Goal: Entertainment & Leisure: Consume media (video, audio)

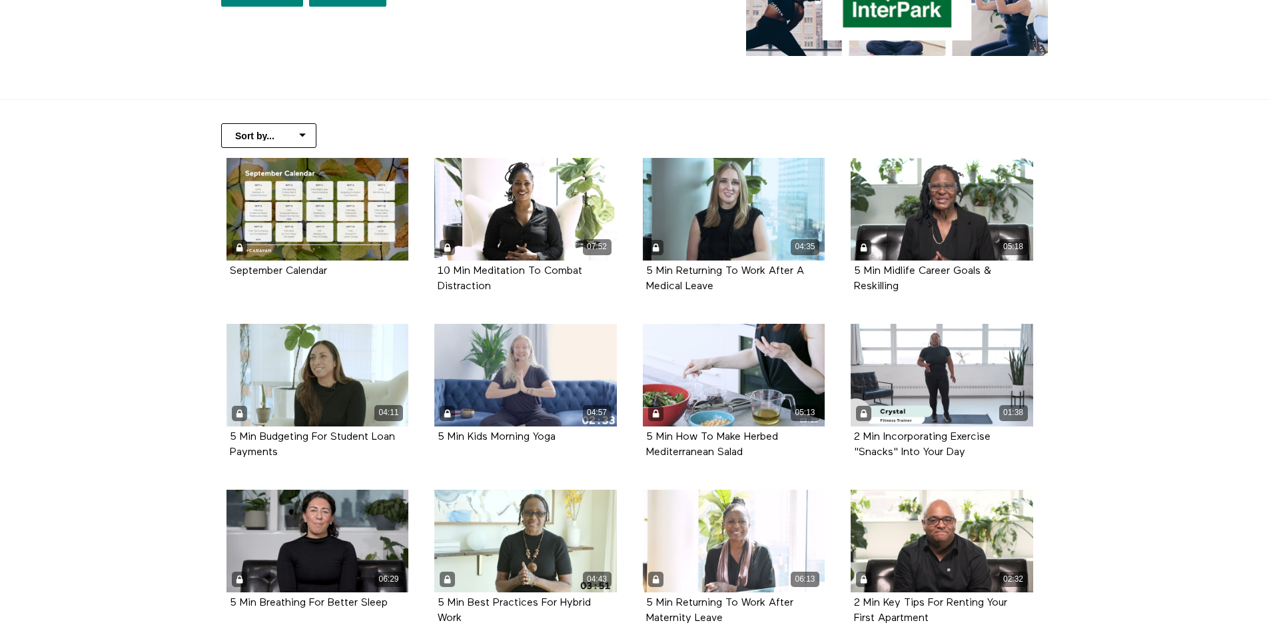
scroll to position [133, 0]
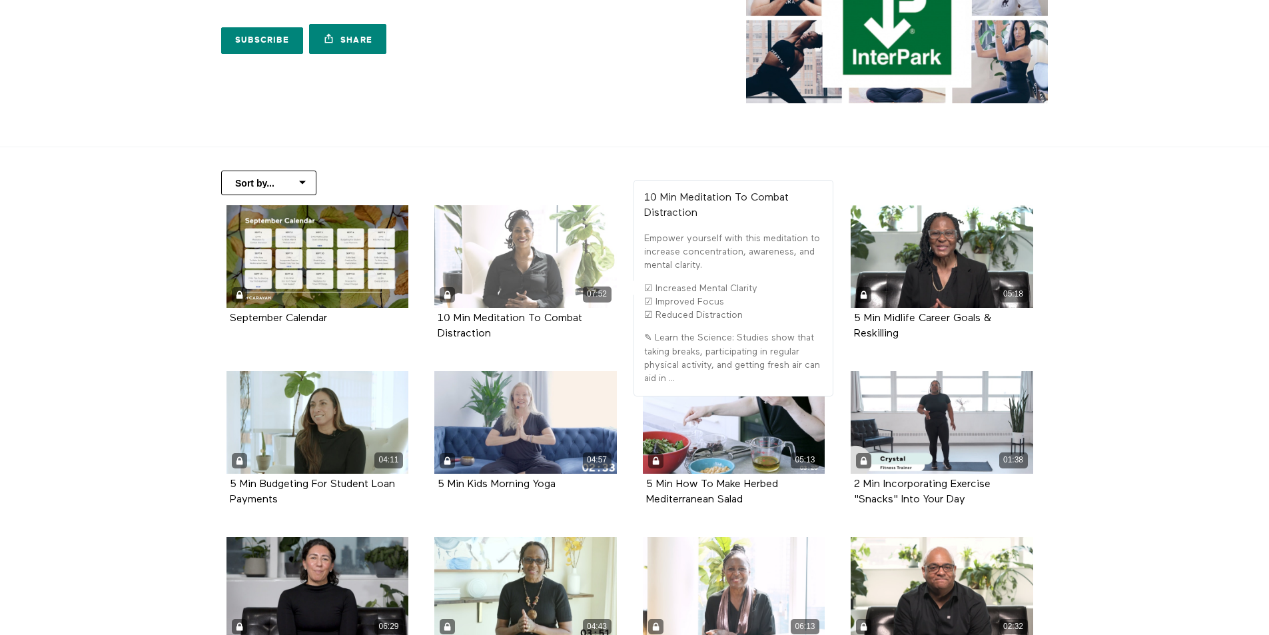
click at [518, 262] on div "07:52" at bounding box center [525, 256] width 182 height 103
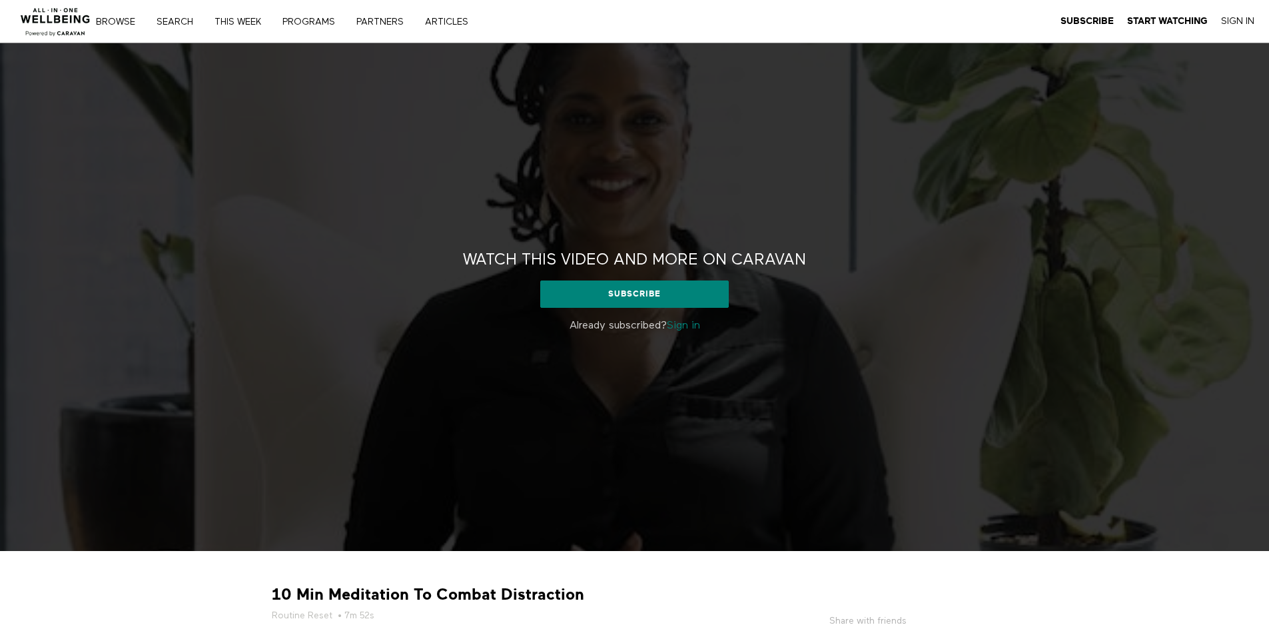
click at [687, 328] on link "Sign in" at bounding box center [683, 325] width 33 height 11
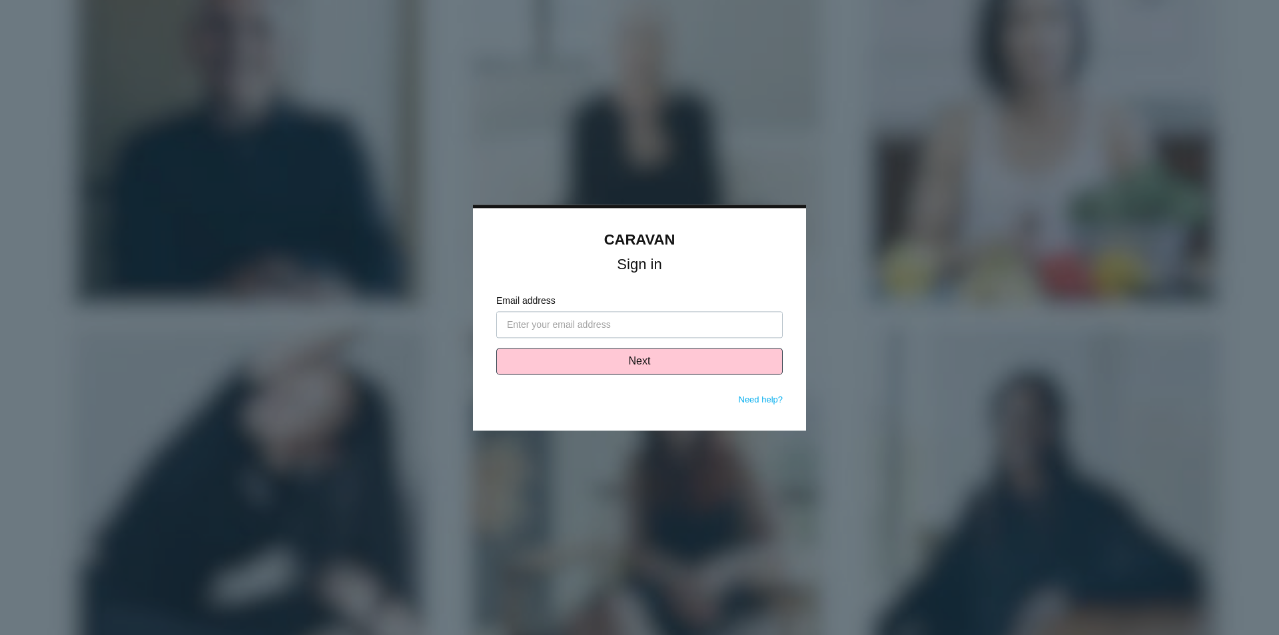
type input "[PERSON_NAME][EMAIL_ADDRESS][PERSON_NAME][DOMAIN_NAME]"
click at [601, 366] on button "Next" at bounding box center [639, 361] width 286 height 27
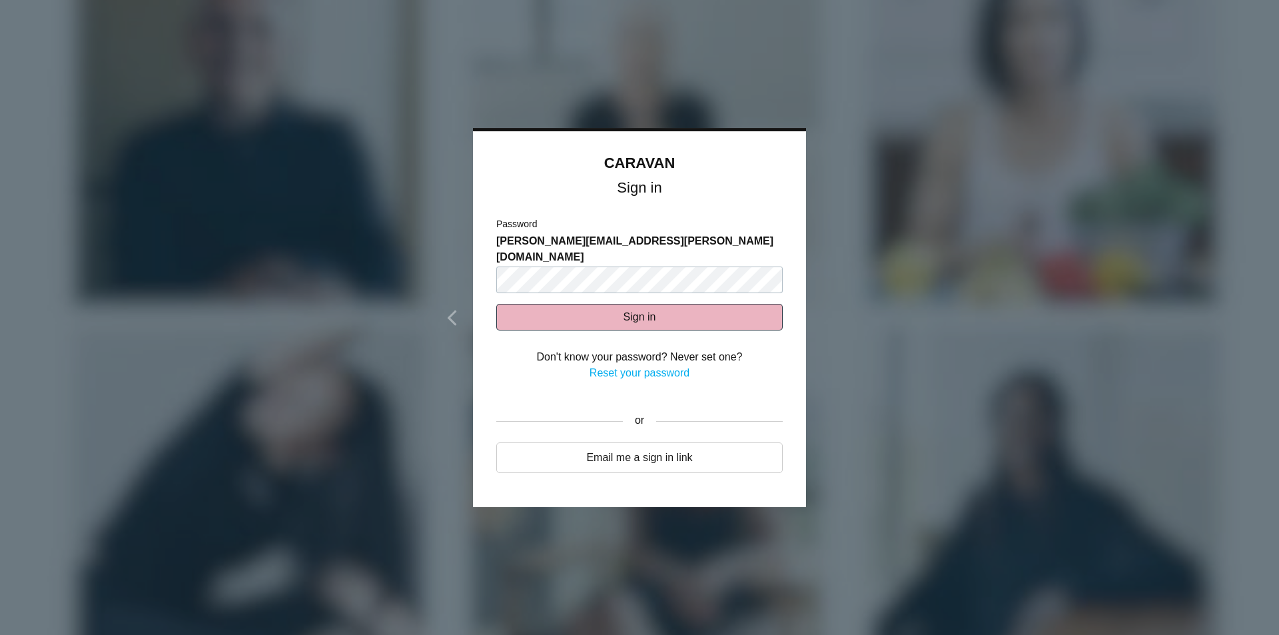
click at [620, 304] on button "Sign in" at bounding box center [639, 317] width 286 height 27
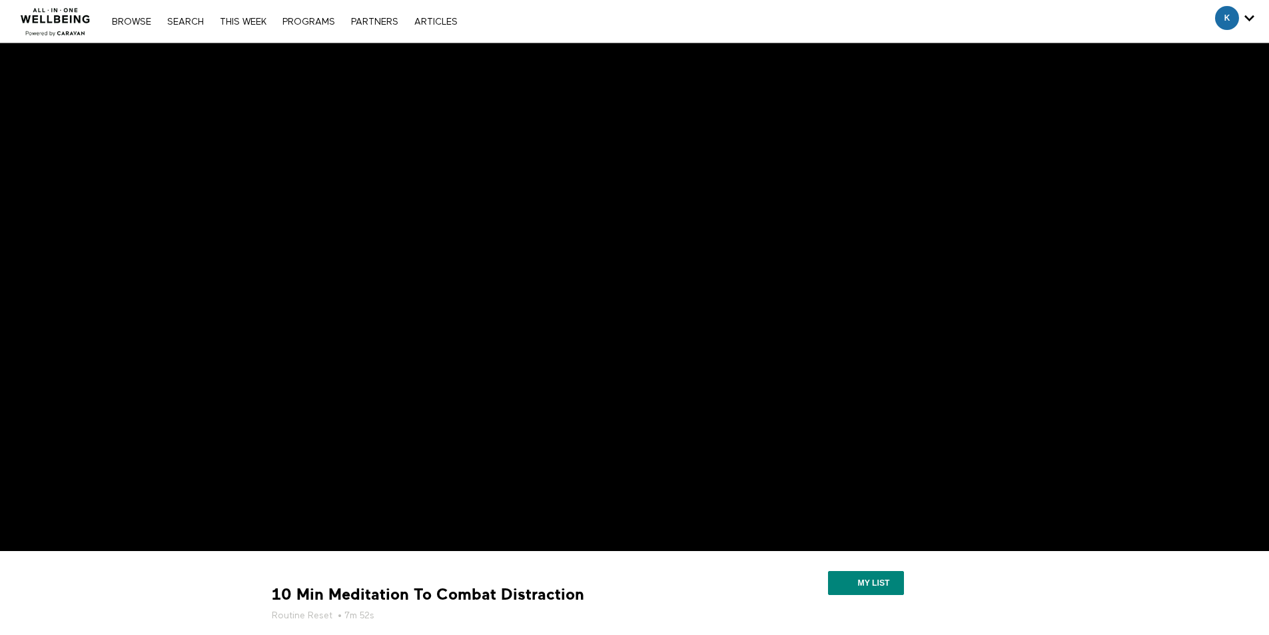
click at [53, 19] on img at bounding box center [55, 18] width 81 height 40
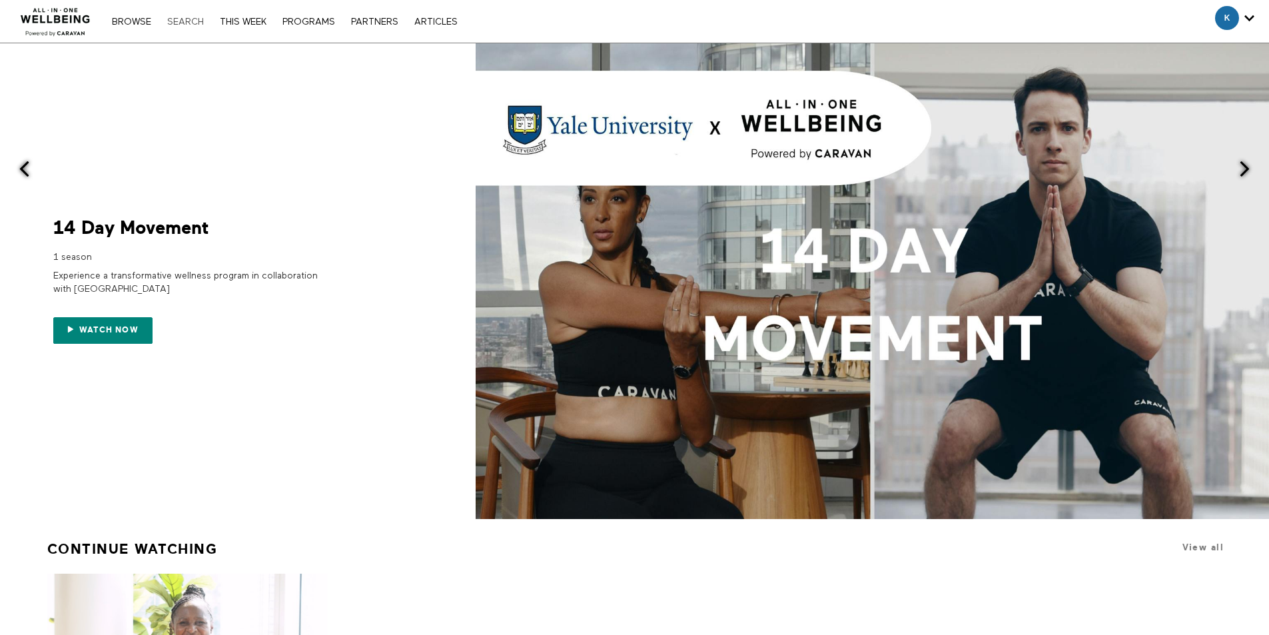
click at [190, 21] on link "Search" at bounding box center [185, 21] width 50 height 9
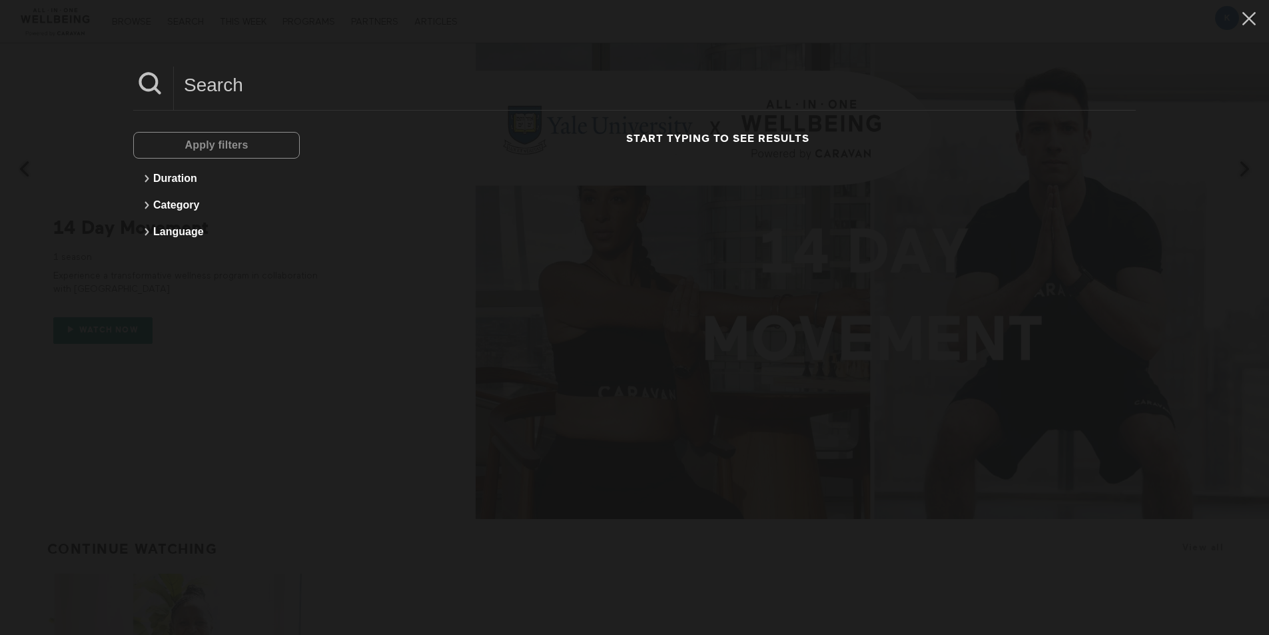
click at [218, 132] on div "Apply filters" at bounding box center [216, 145] width 166 height 27
click at [209, 145] on div "Apply filters" at bounding box center [216, 145] width 166 height 27
click at [246, 79] on input at bounding box center [655, 85] width 962 height 37
type input "interpark"
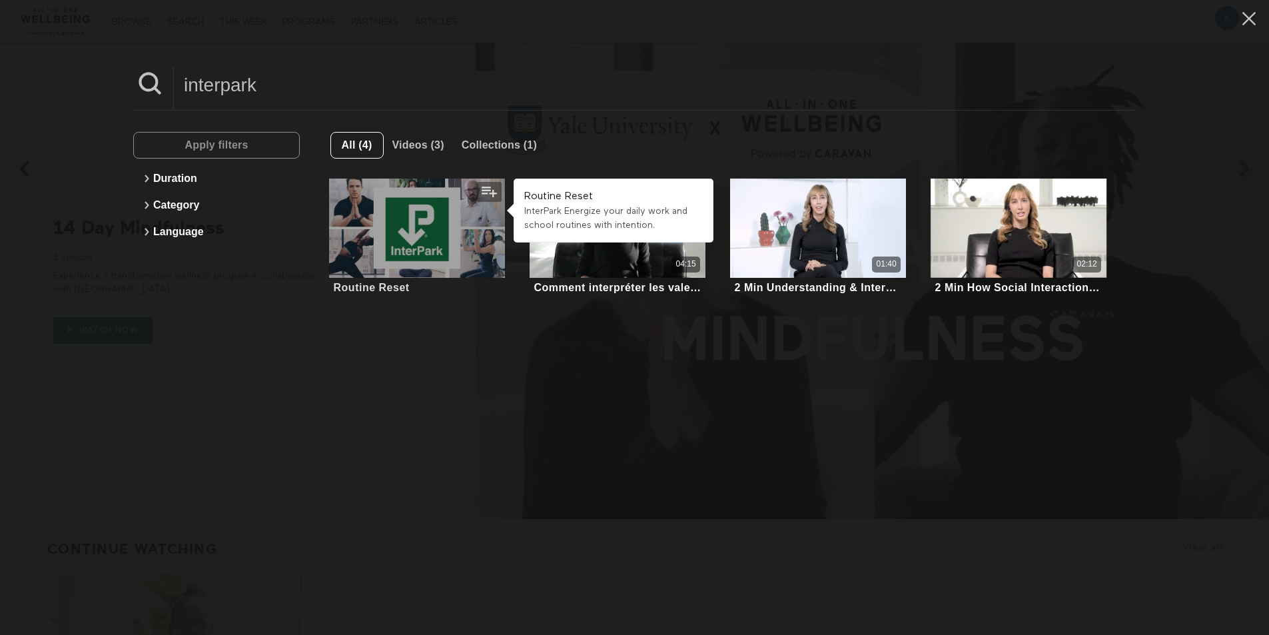
click at [384, 214] on div at bounding box center [417, 227] width 176 height 99
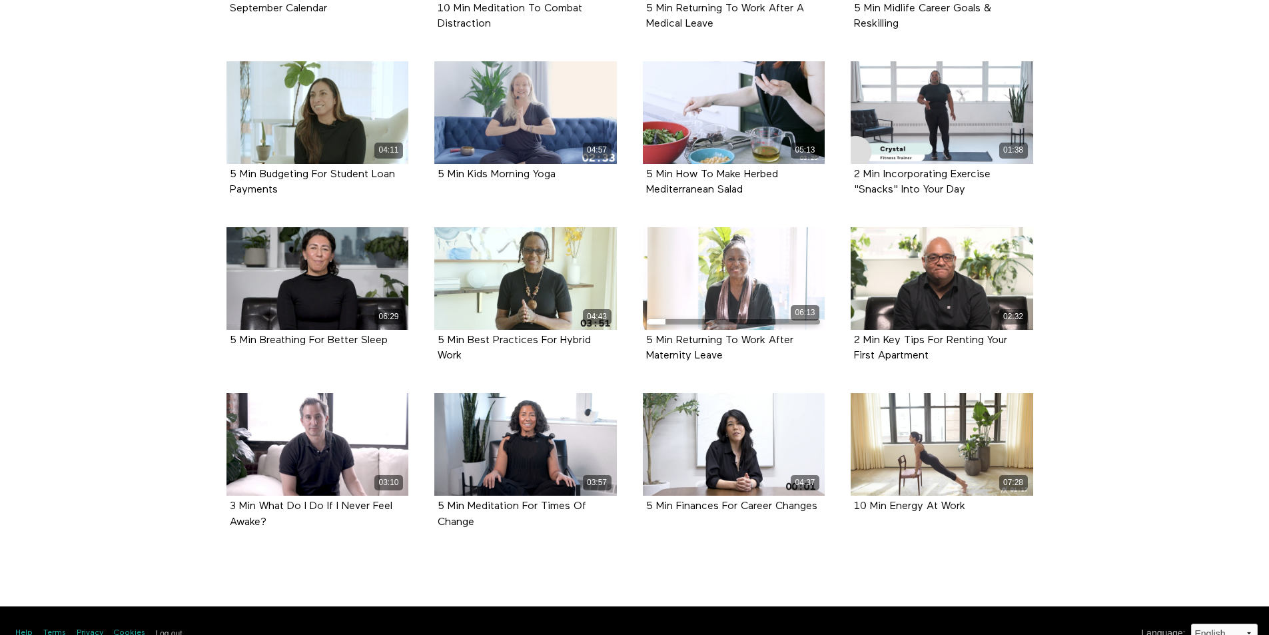
scroll to position [466, 0]
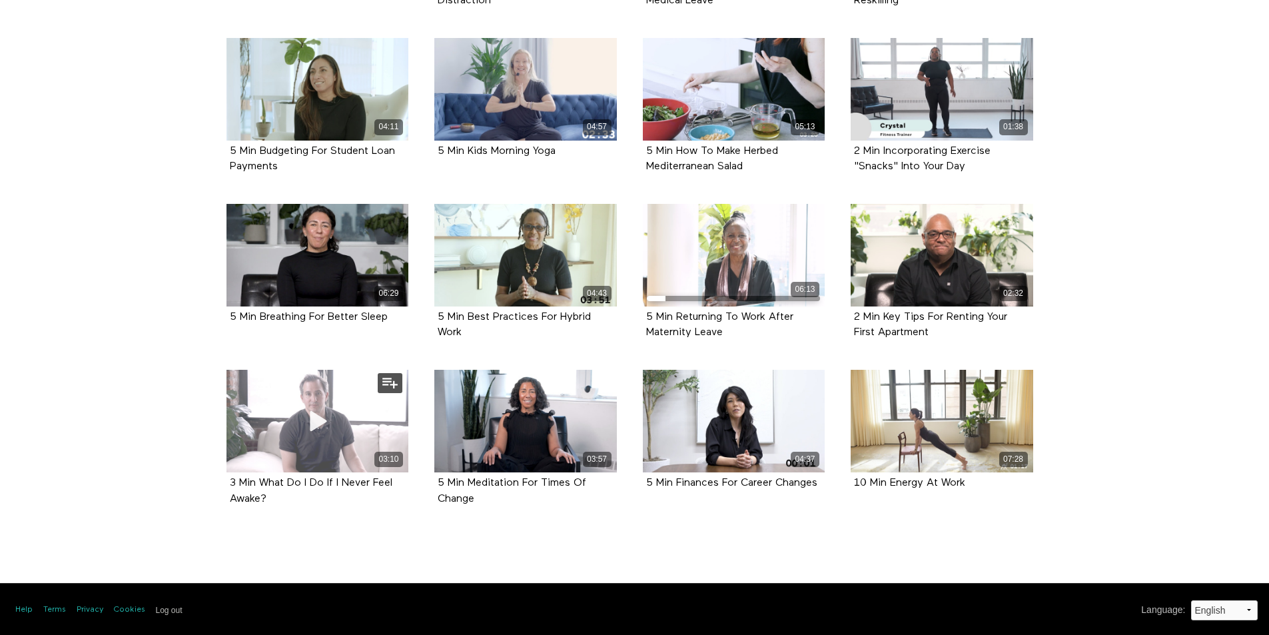
click at [277, 416] on div "03:10" at bounding box center [317, 421] width 182 height 103
